Goal: Transaction & Acquisition: Purchase product/service

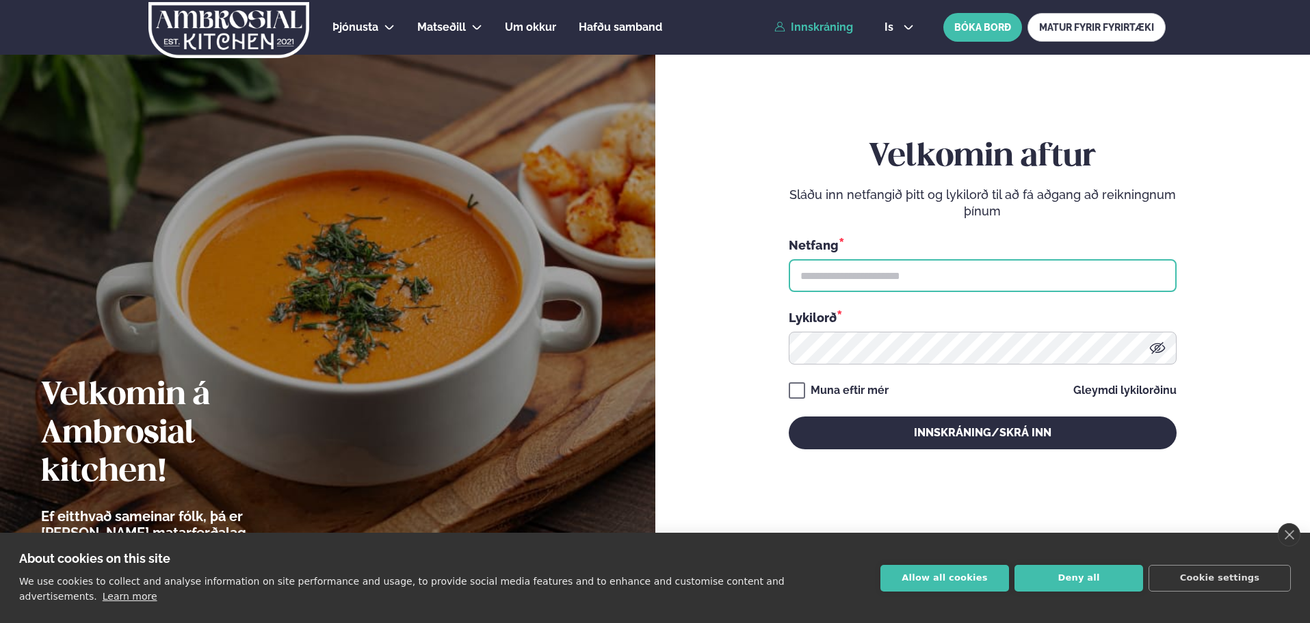
click at [875, 278] on input "text" at bounding box center [983, 275] width 388 height 33
click at [893, 276] on input "text" at bounding box center [983, 275] width 388 height 33
type input "**********"
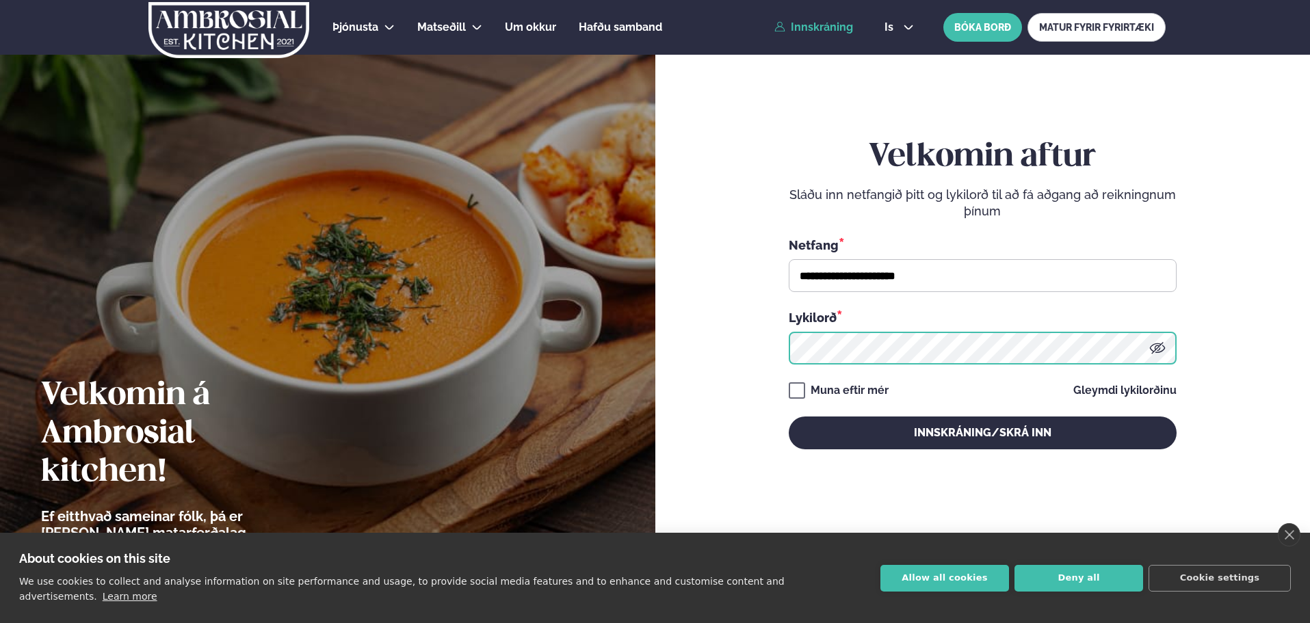
click at [789, 417] on button "Innskráning/Skrá inn" at bounding box center [983, 433] width 388 height 33
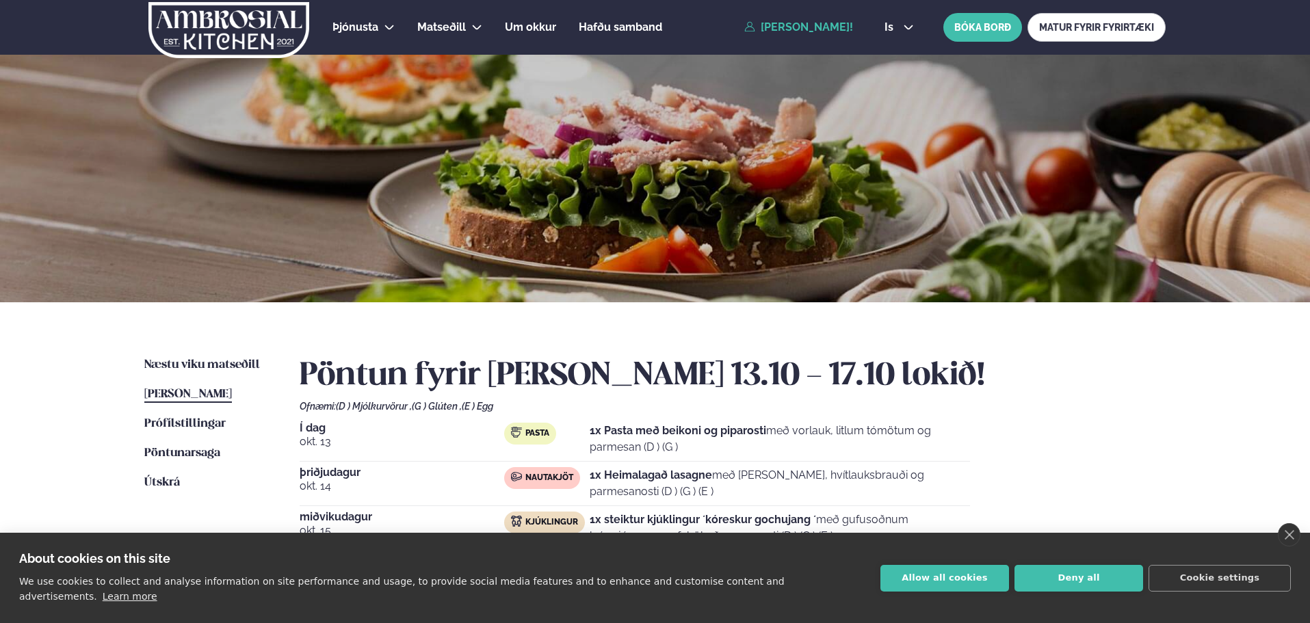
scroll to position [137, 0]
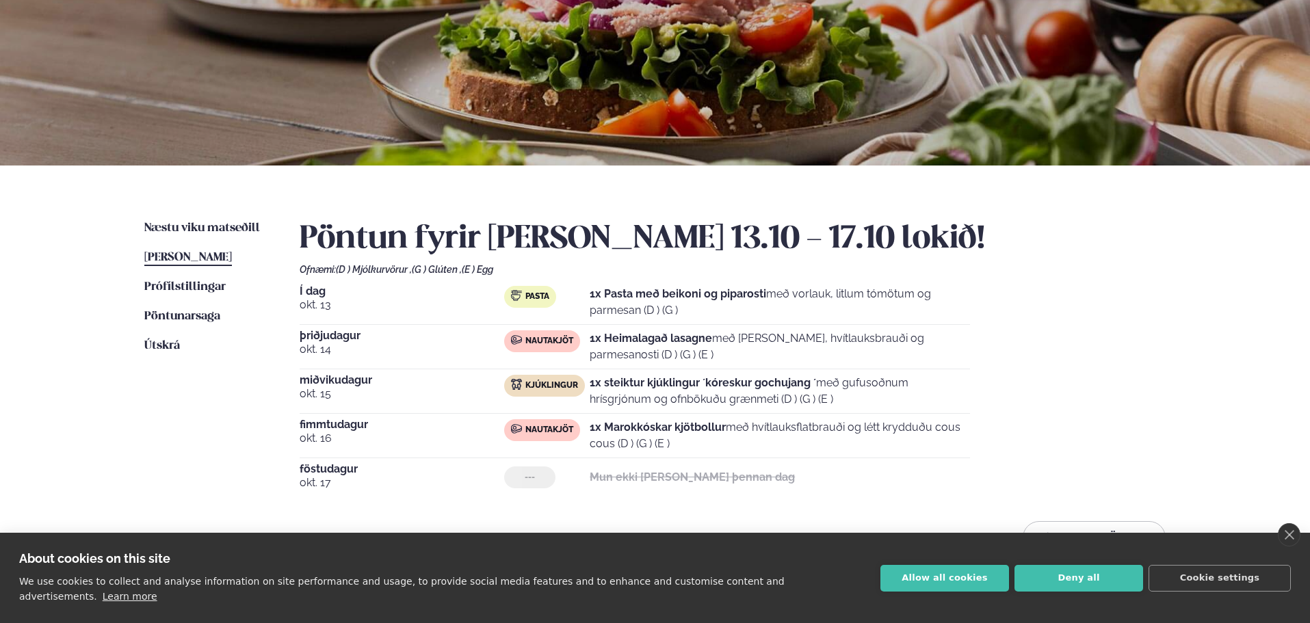
drag, startPoint x: 668, startPoint y: 297, endPoint x: 733, endPoint y: 306, distance: 64.9
click at [732, 306] on p "1x Pasta með beikoni og piparosti með vorlauk, litlum tómötum og parmesan (D ) …" at bounding box center [780, 302] width 380 height 33
click at [733, 304] on p "1x Pasta með beikoni og piparosti með vorlauk, litlum tómötum og parmesan (D ) …" at bounding box center [780, 302] width 380 height 33
drag, startPoint x: 624, startPoint y: 300, endPoint x: 933, endPoint y: 312, distance: 309.4
click at [933, 312] on p "1x Pasta með beikoni og piparosti með vorlauk, litlum tómötum og parmesan (D ) …" at bounding box center [780, 302] width 380 height 33
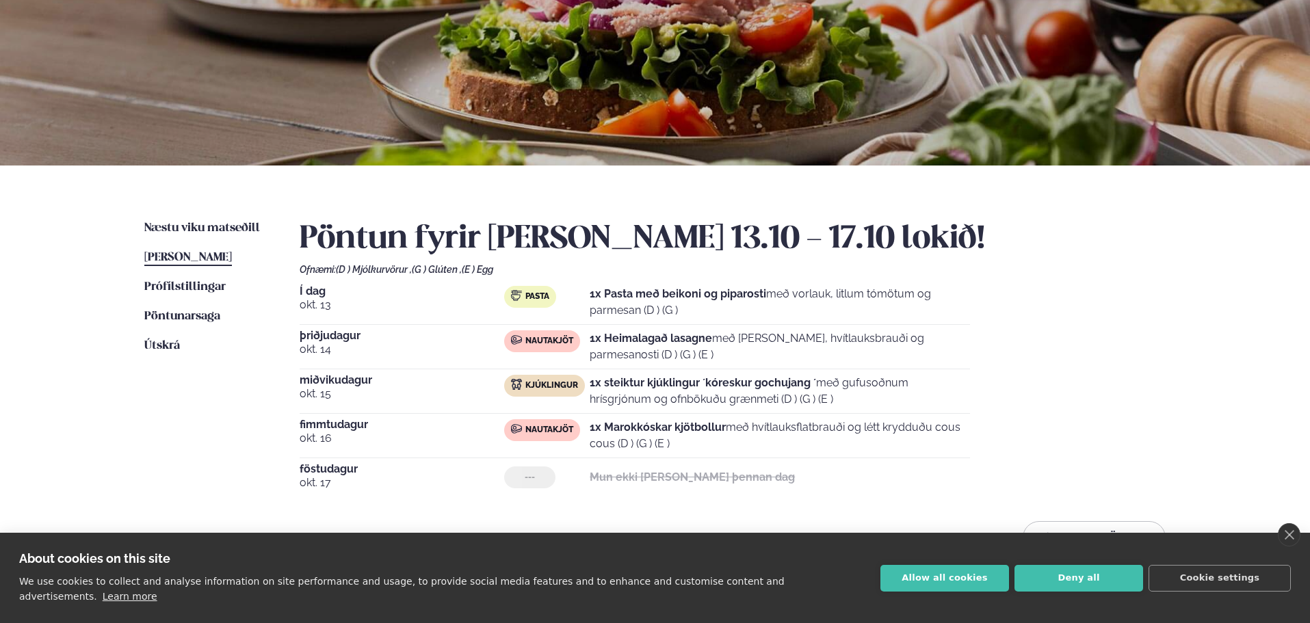
click at [933, 313] on p "1x Pasta með beikoni og piparosti með vorlauk, litlum tómötum og parmesan (D ) …" at bounding box center [780, 302] width 380 height 33
drag, startPoint x: 697, startPoint y: 291, endPoint x: 904, endPoint y: 306, distance: 207.8
click at [904, 306] on p "1x Pasta með beikoni og piparosti með vorlauk, litlum tómötum og parmesan (D ) …" at bounding box center [780, 302] width 380 height 33
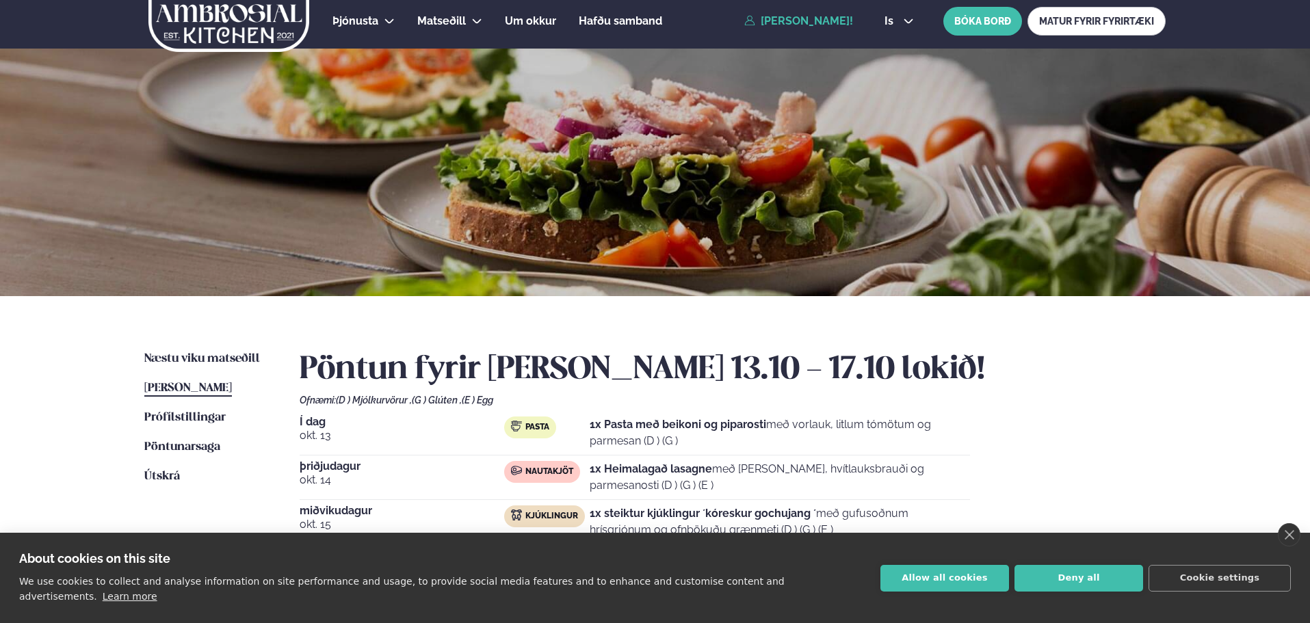
scroll to position [0, 0]
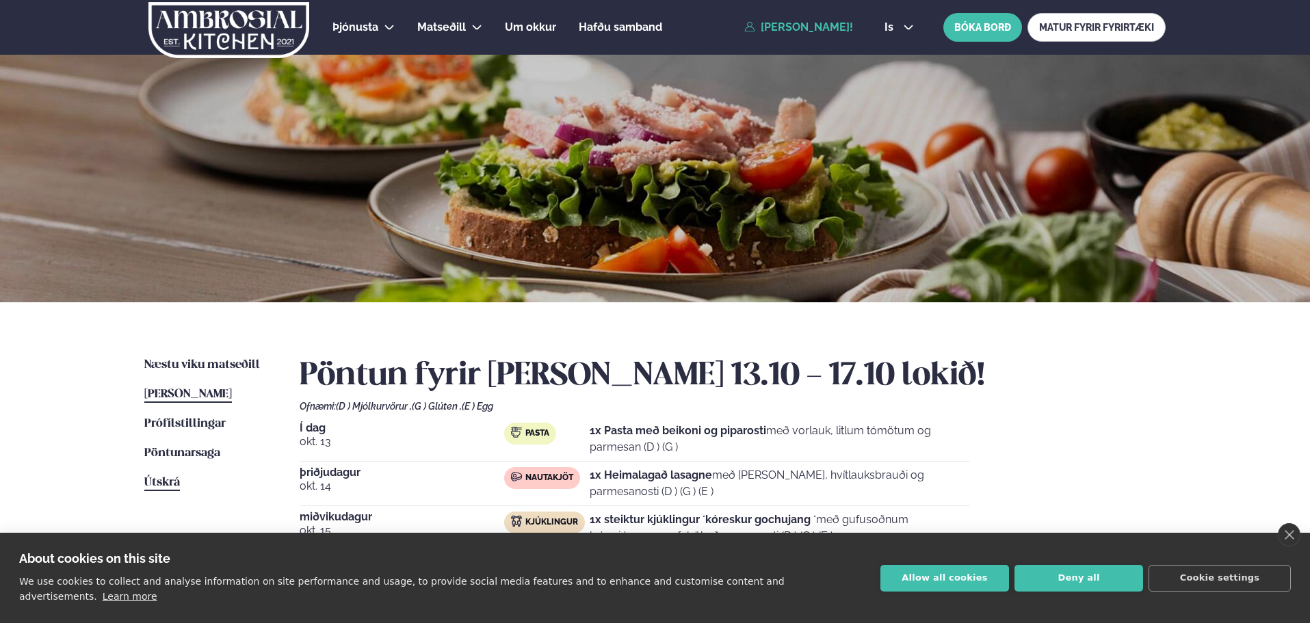
click at [157, 484] on span "Útskrá" at bounding box center [162, 483] width 36 height 12
